Goal: Information Seeking & Learning: Learn about a topic

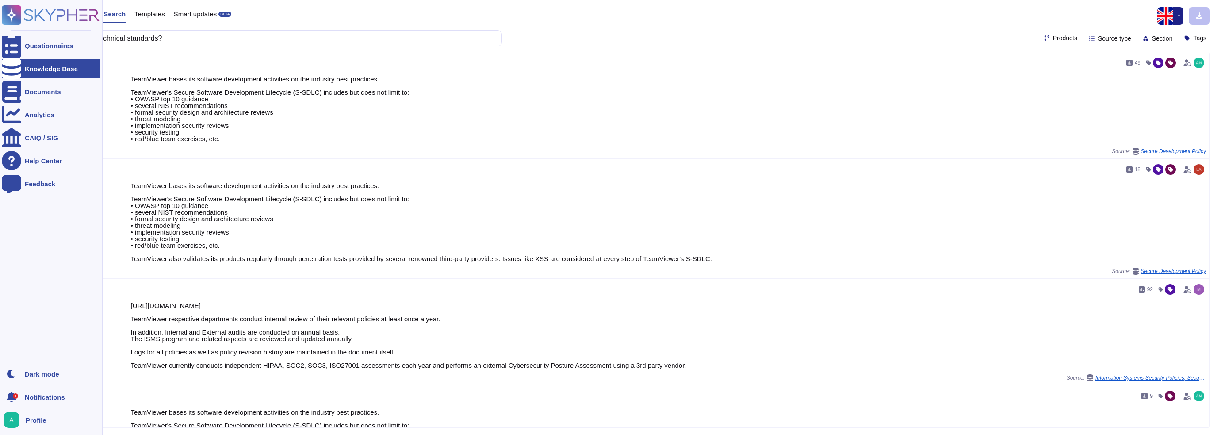
click at [9, 29] on div "Questionnaires Knowledge Base Documents Analytics CAIQ / SIG Help Center Feedba…" at bounding box center [608, 217] width 1217 height 435
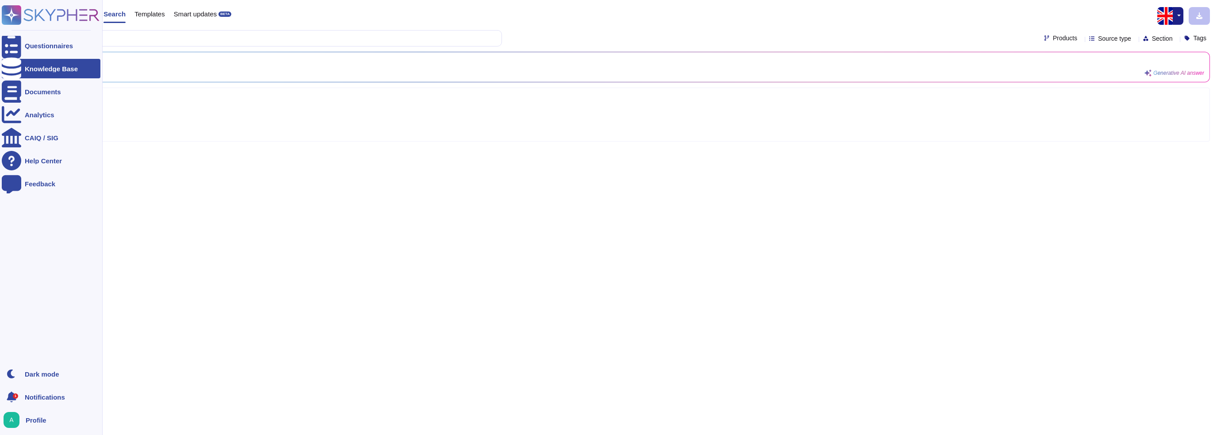
type input "T"
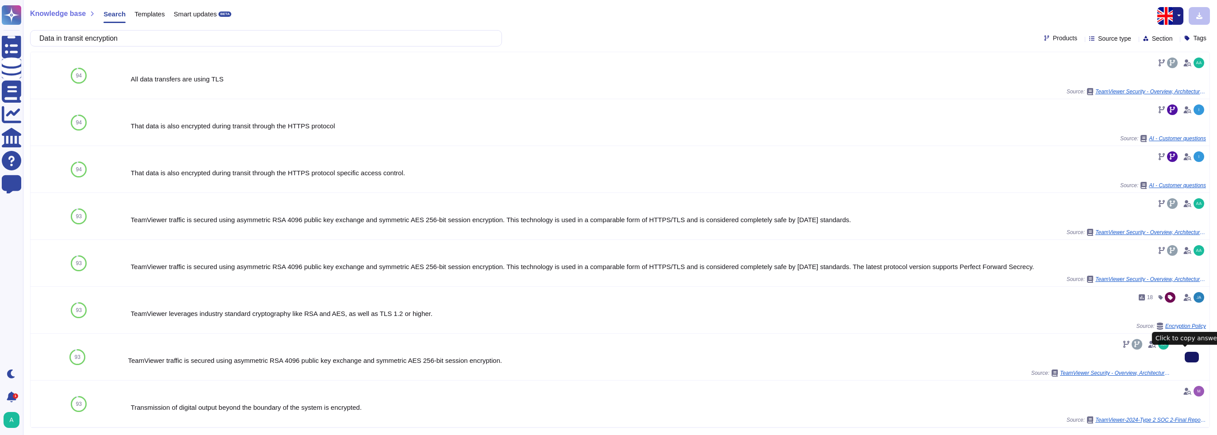
click at [1192, 357] on icon at bounding box center [1192, 357] width 0 height 0
drag, startPoint x: 191, startPoint y: 45, endPoint x: -12, endPoint y: 42, distance: 203.4
click at [0, 42] on html "Questionnaires Knowledge Base Documents Analytics CAIQ / SIG Help Center Feedba…" at bounding box center [608, 217] width 1217 height 435
paste input "To what extent have you identified and assessed the cyber risk within your impo…"
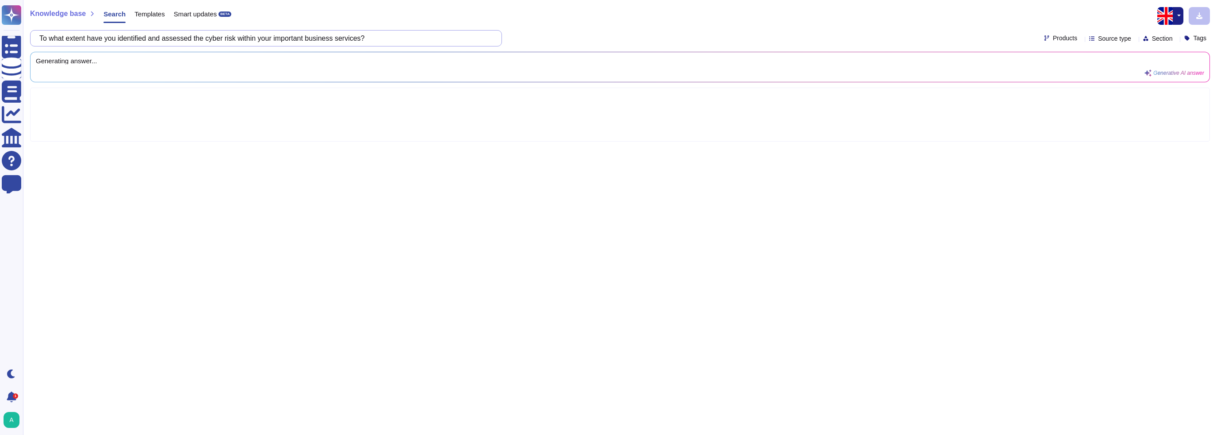
type input "To what extent have you identified and assessed the cyber risk within your impo…"
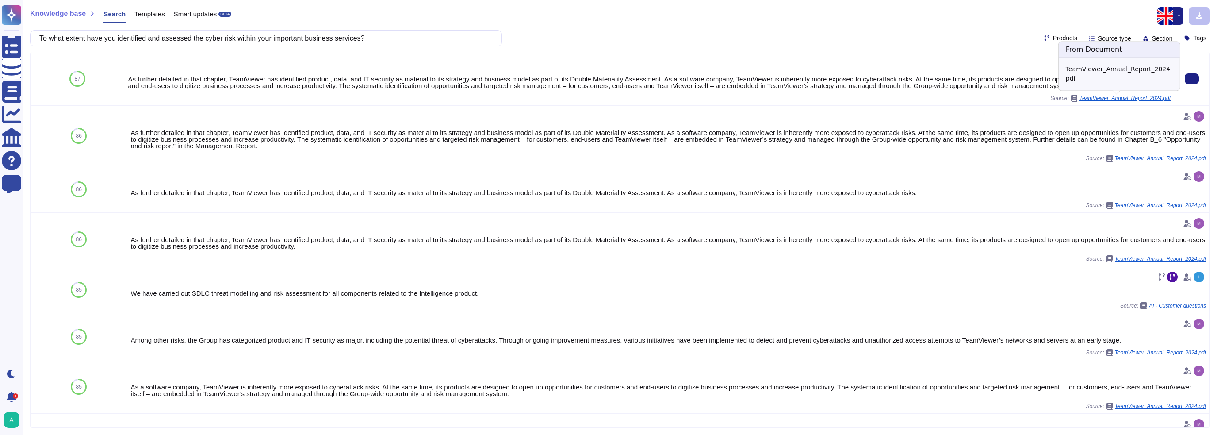
click at [1141, 99] on span "TeamViewer_Annual_Report_2024.pdf" at bounding box center [1124, 98] width 91 height 5
